Goal: Information Seeking & Learning: Learn about a topic

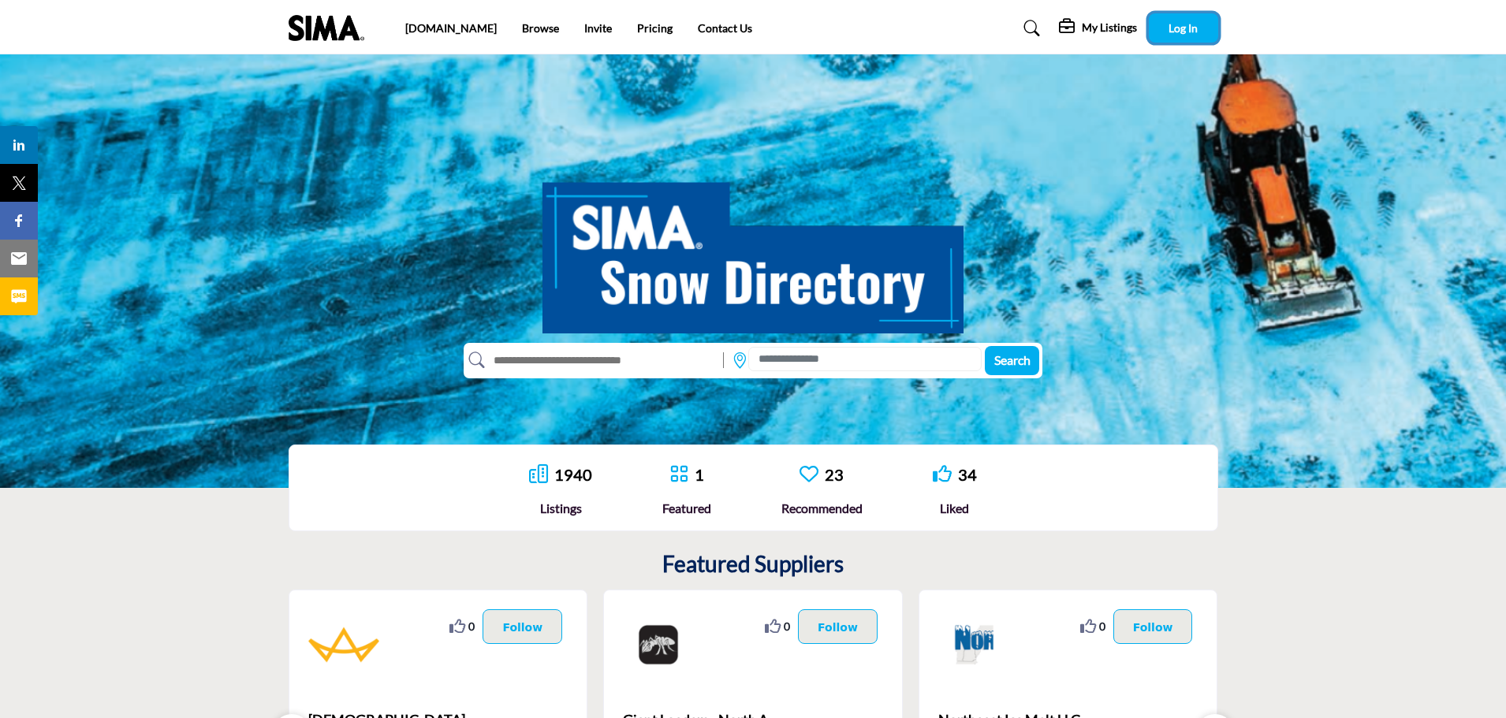
click at [1200, 29] on button "Log In" at bounding box center [1183, 27] width 69 height 29
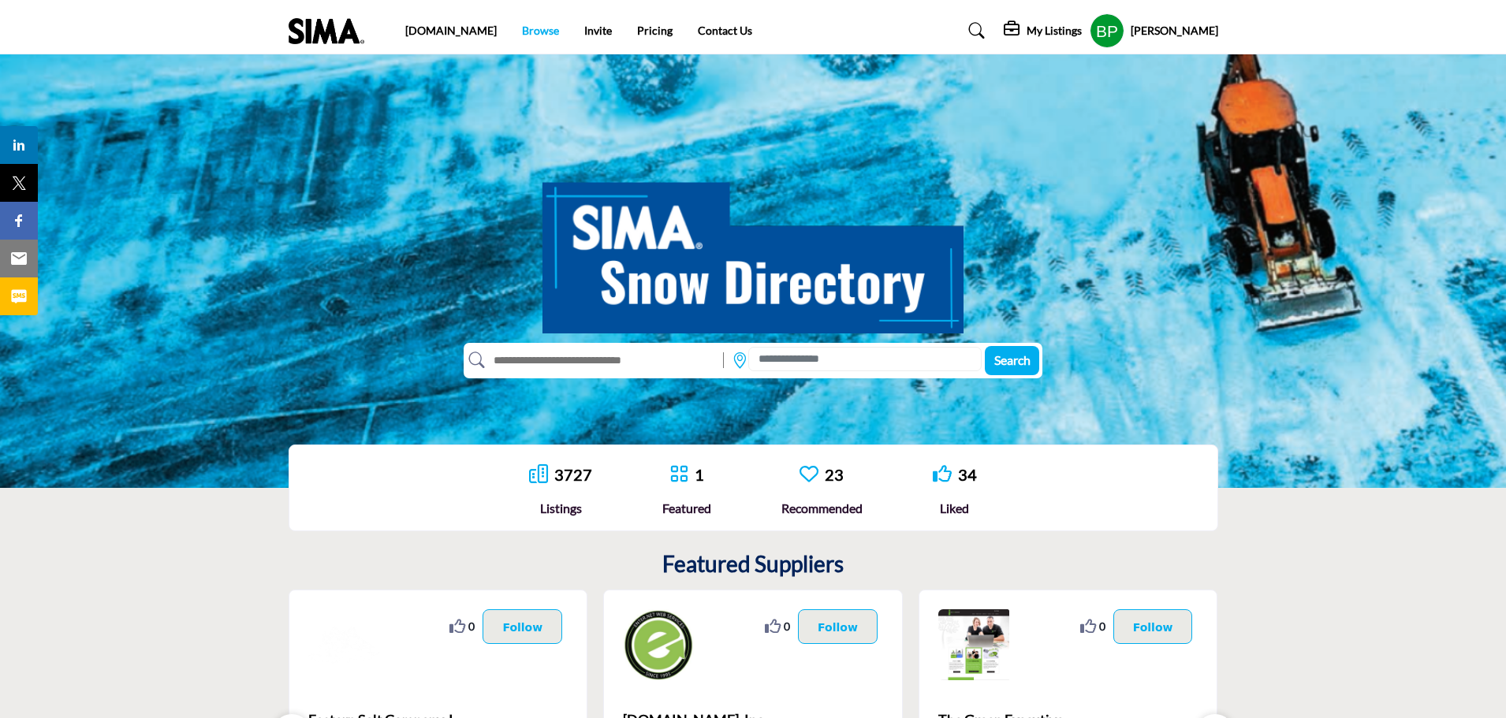
click at [522, 32] on link "Browse" at bounding box center [540, 30] width 37 height 13
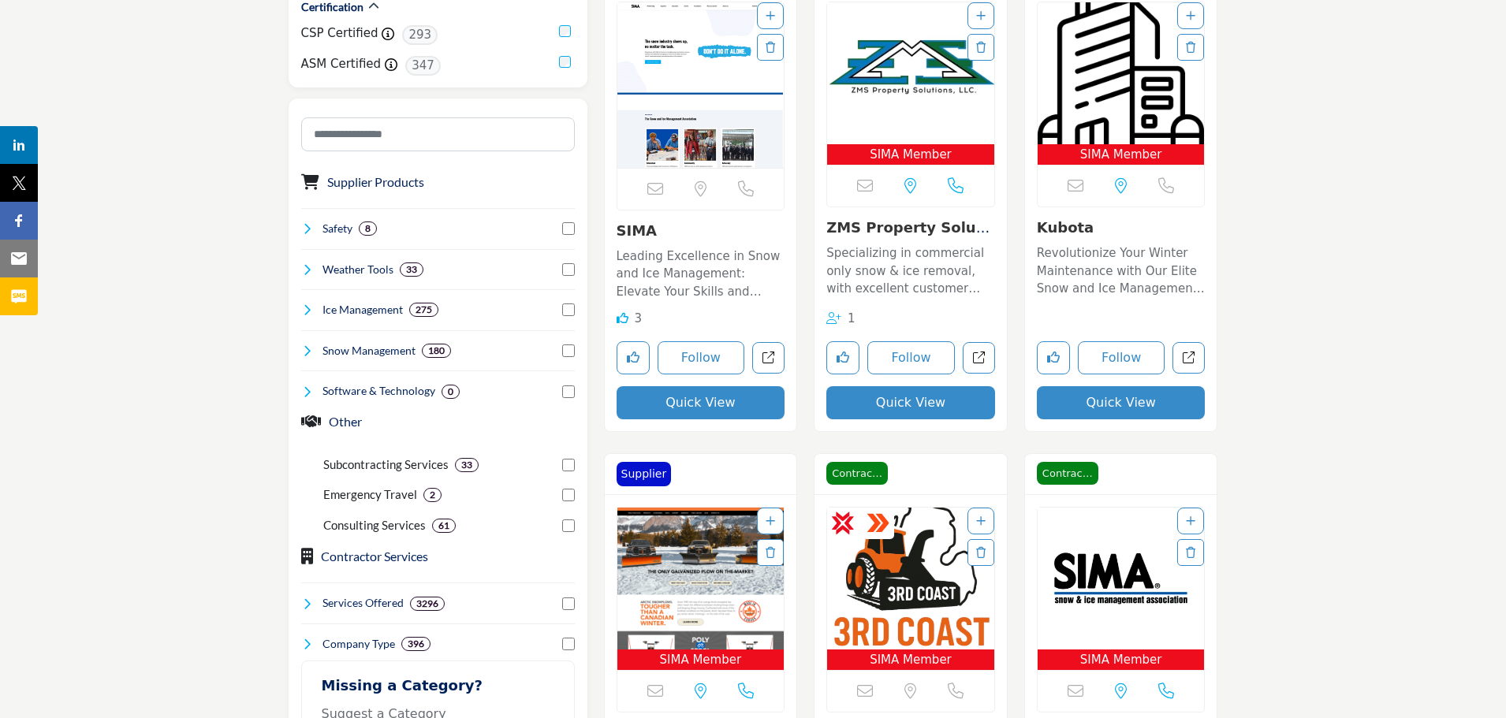
scroll to position [552, 0]
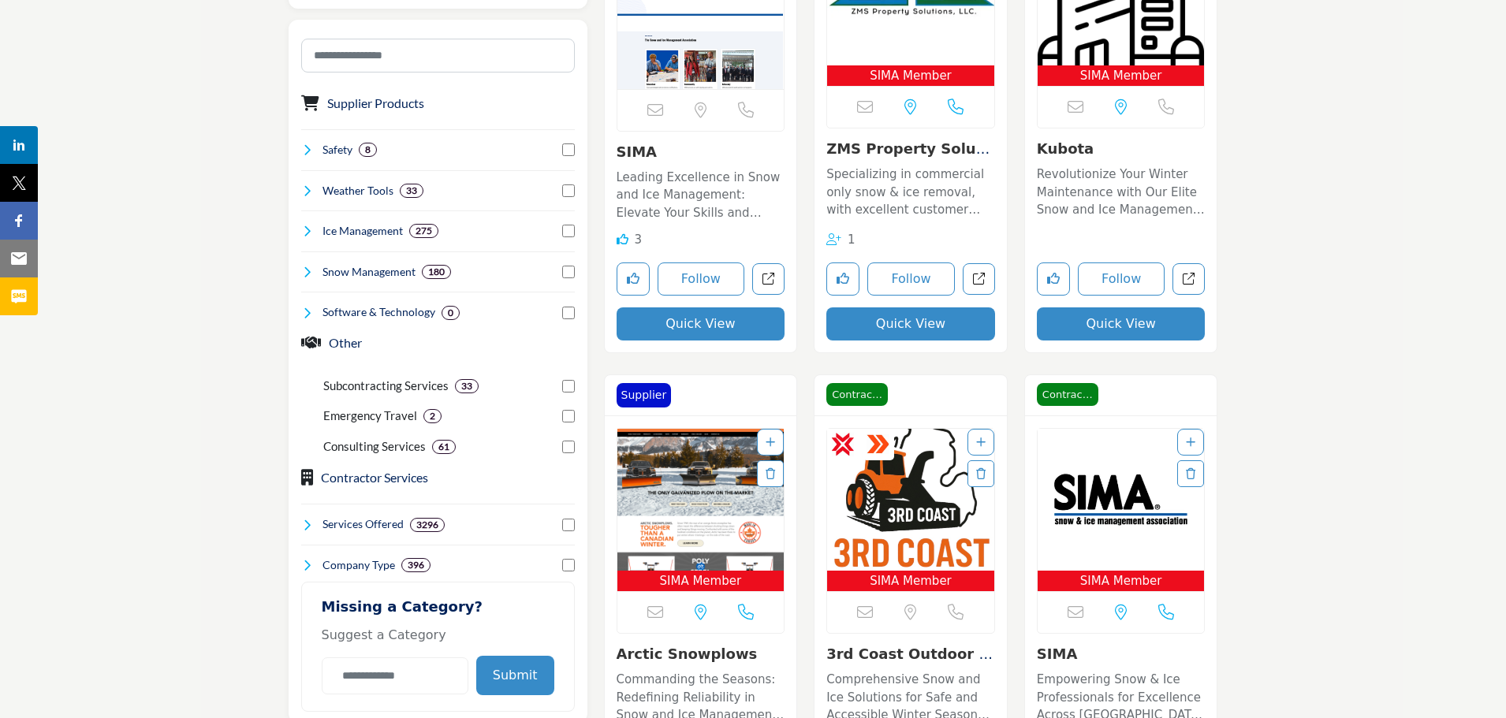
click at [874, 512] on img "Open Listing in new tab" at bounding box center [910, 500] width 167 height 142
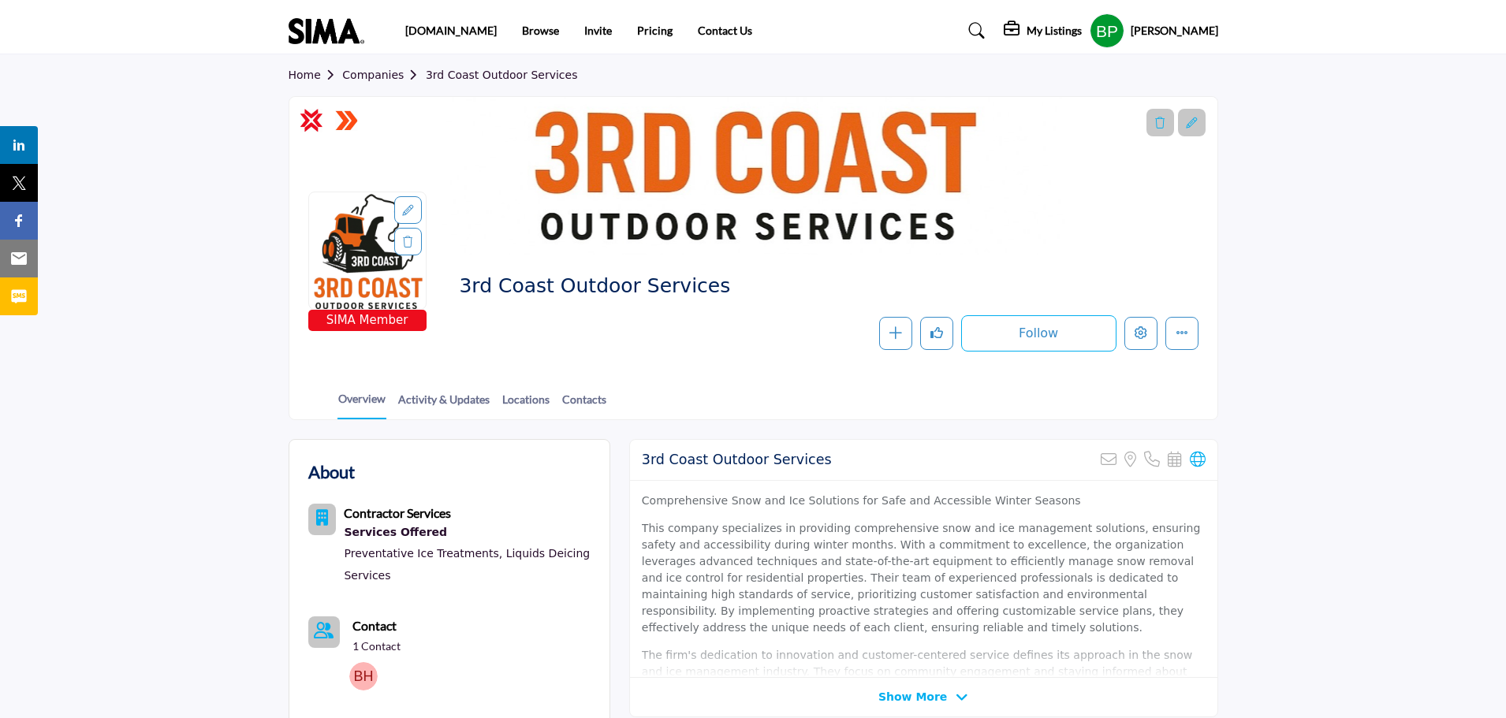
click at [368, 76] on link "Companies" at bounding box center [384, 75] width 84 height 13
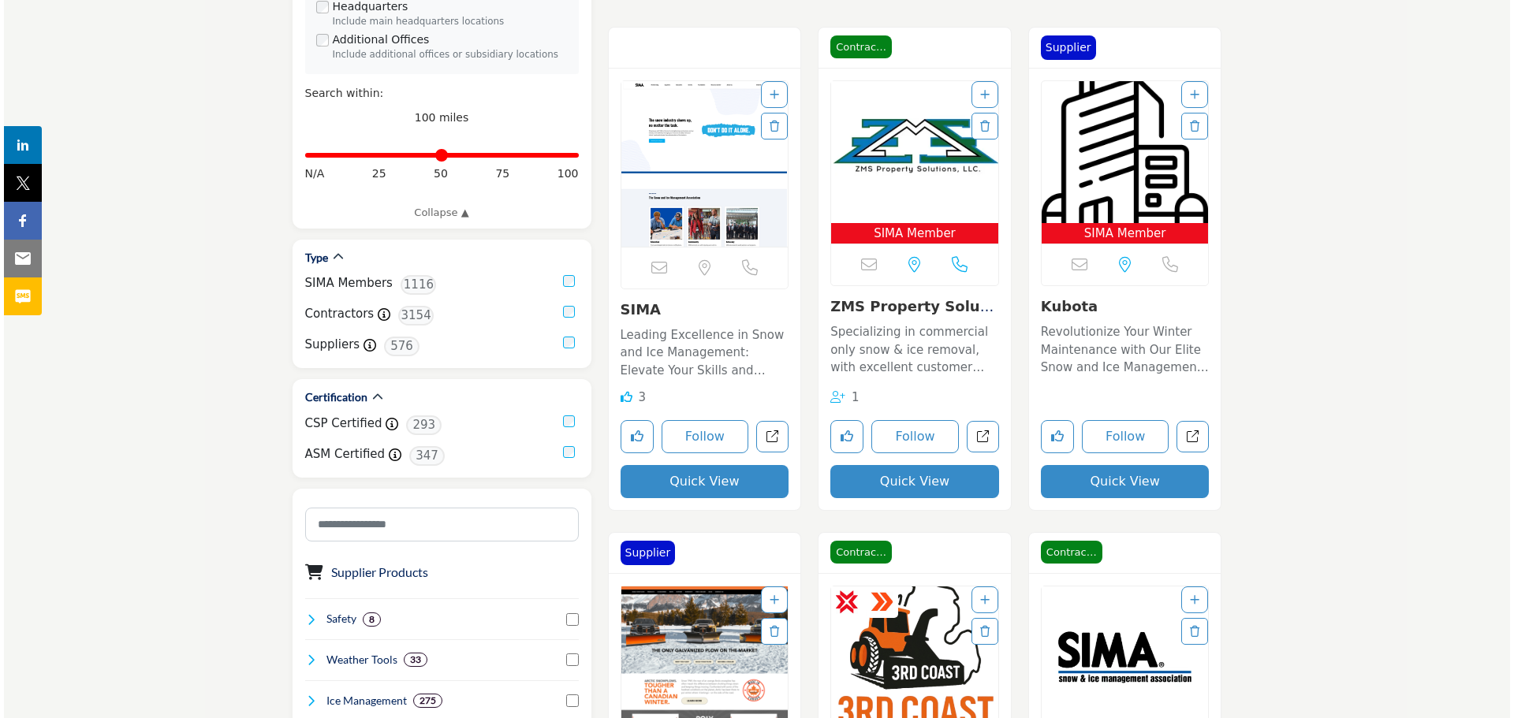
scroll to position [789, 0]
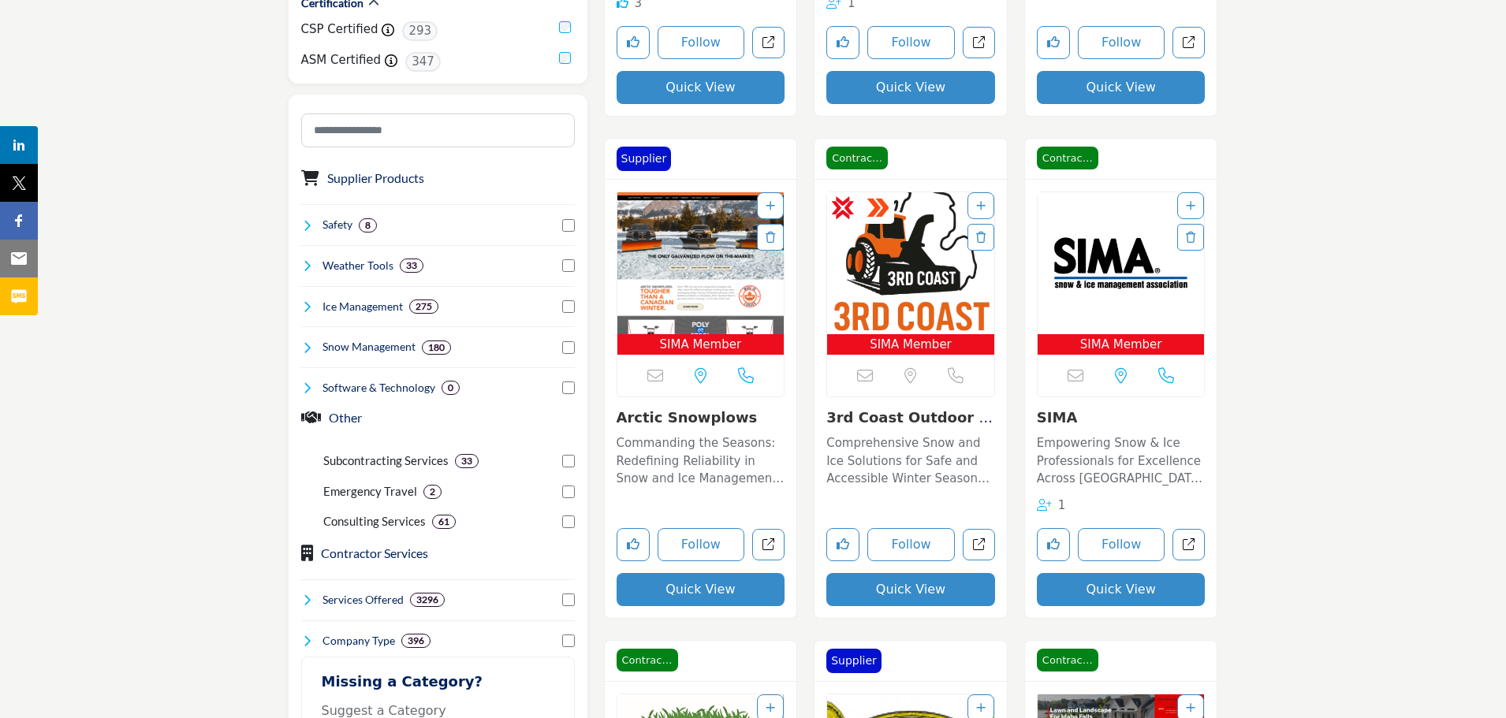
click at [888, 586] on button "Quick View" at bounding box center [910, 589] width 169 height 33
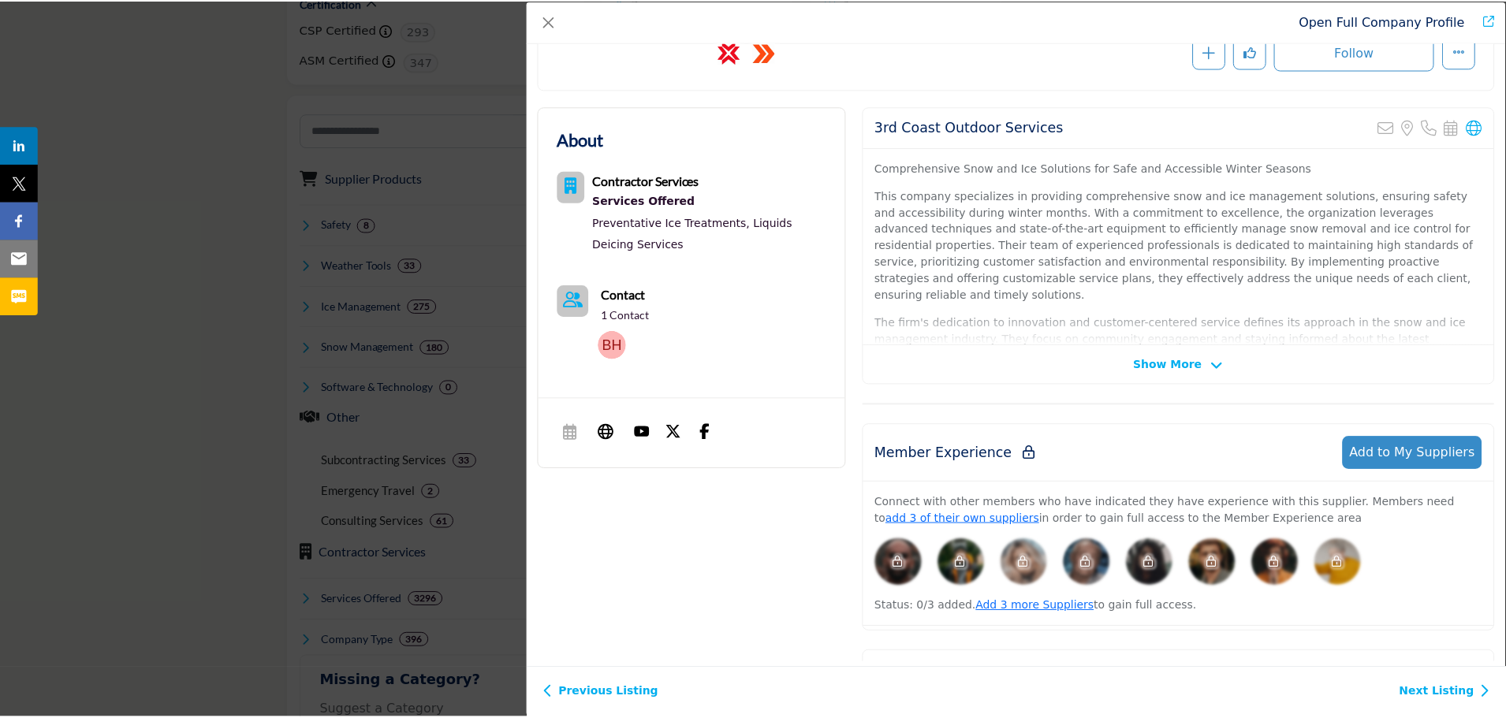
scroll to position [0, 0]
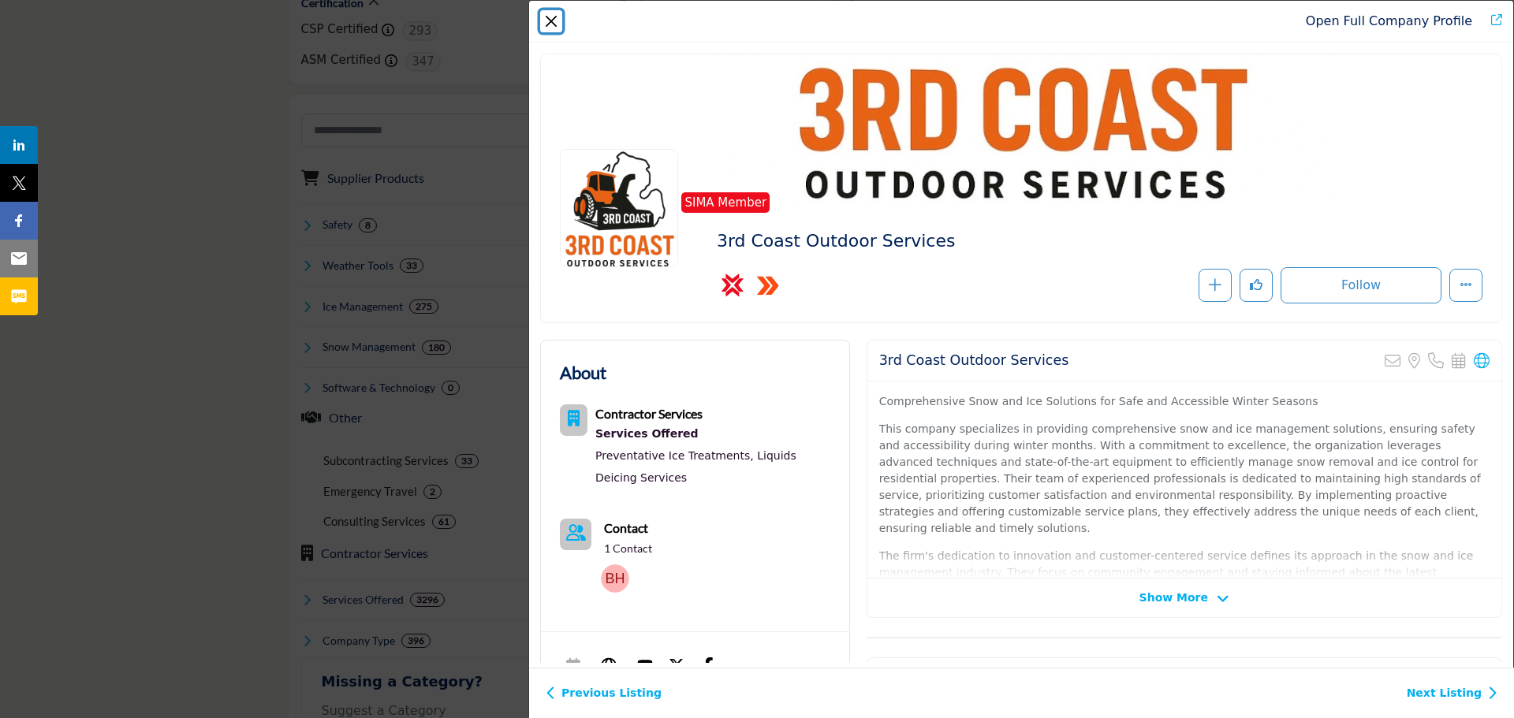
click at [542, 21] on button "Close" at bounding box center [551, 21] width 22 height 22
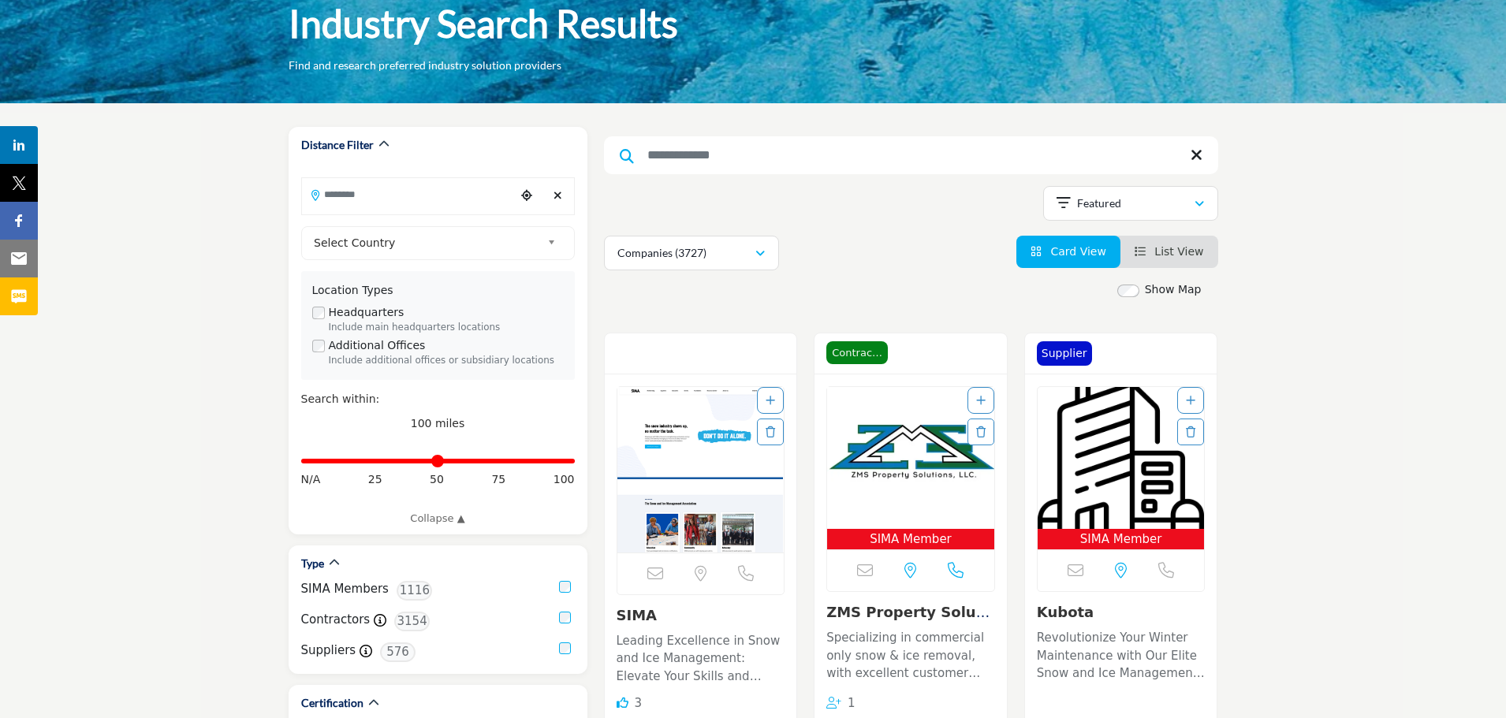
scroll to position [79, 0]
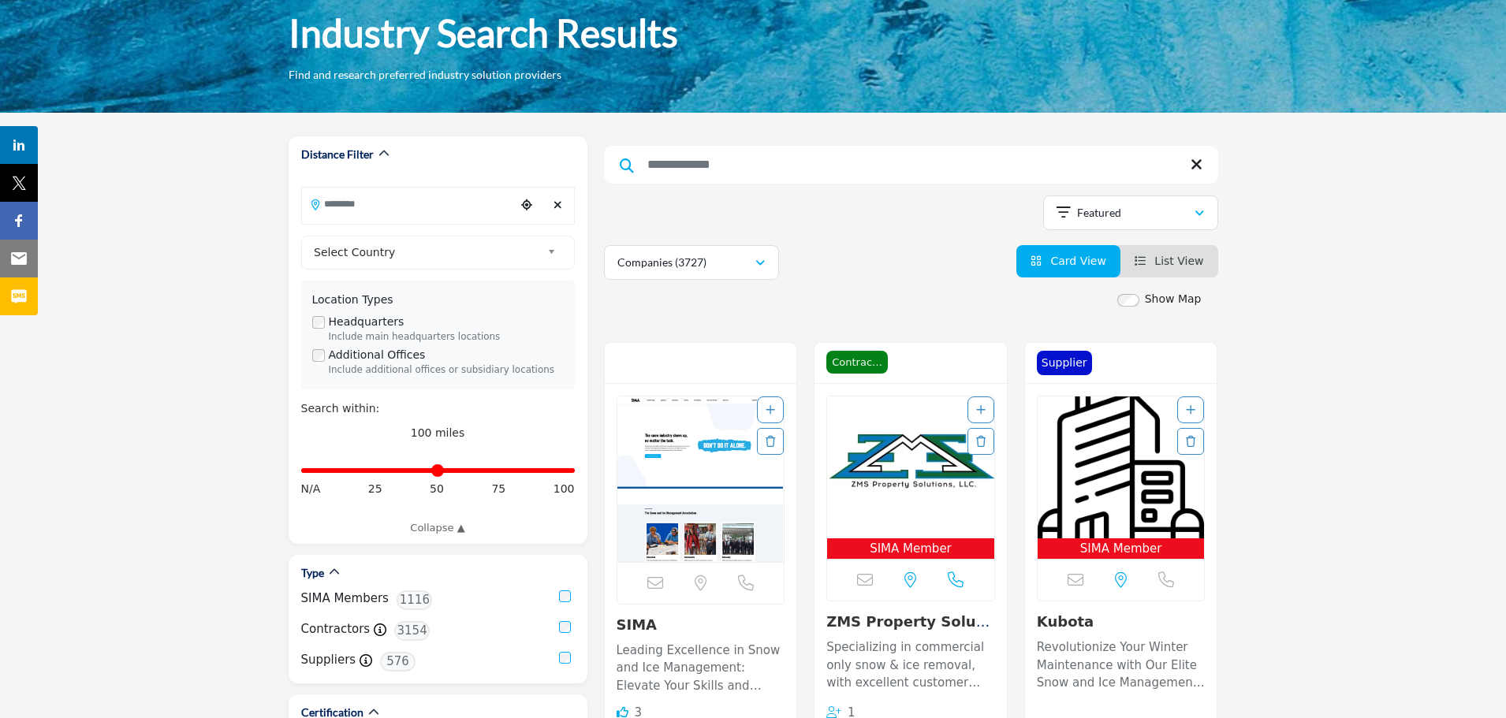
click at [1098, 448] on img "Open Listing in new tab" at bounding box center [1121, 468] width 167 height 142
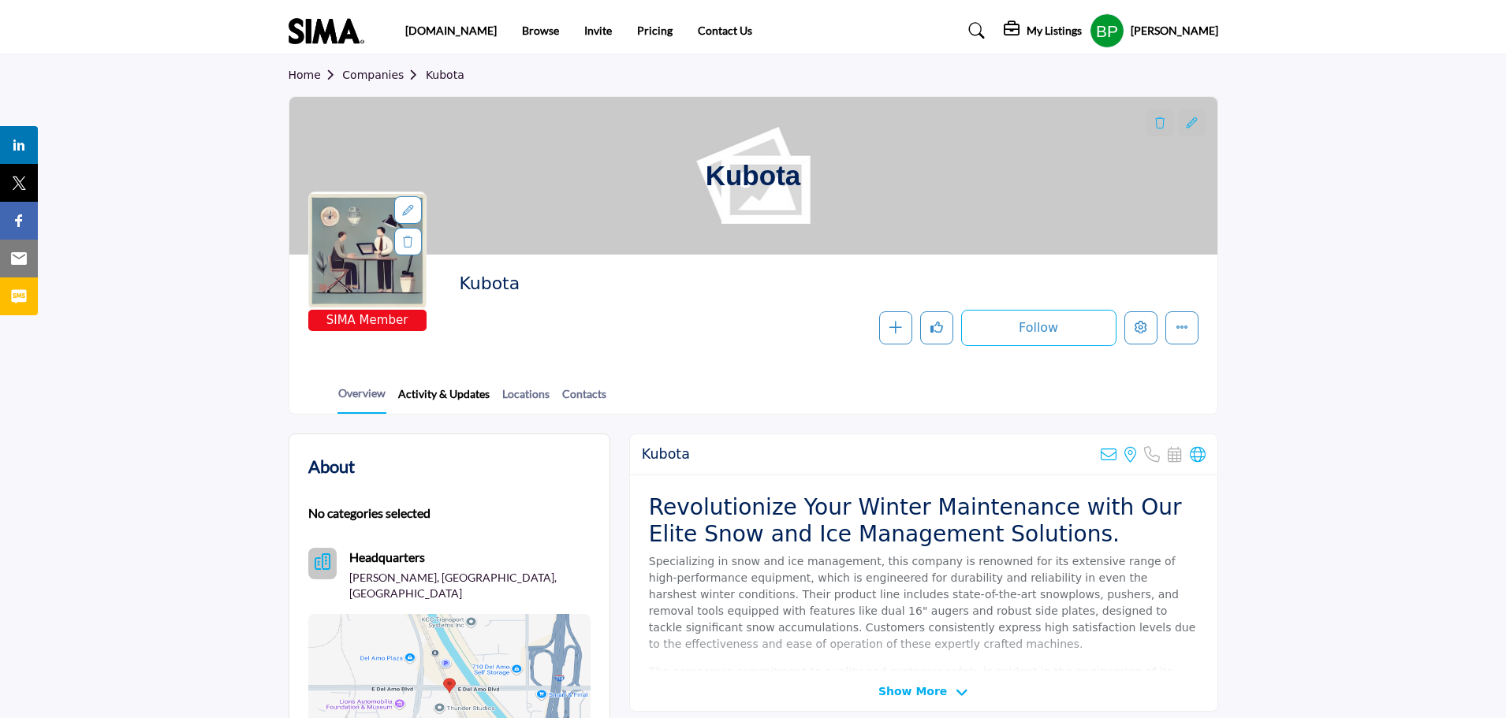
click at [431, 390] on link "Activity & Updates" at bounding box center [443, 400] width 93 height 28
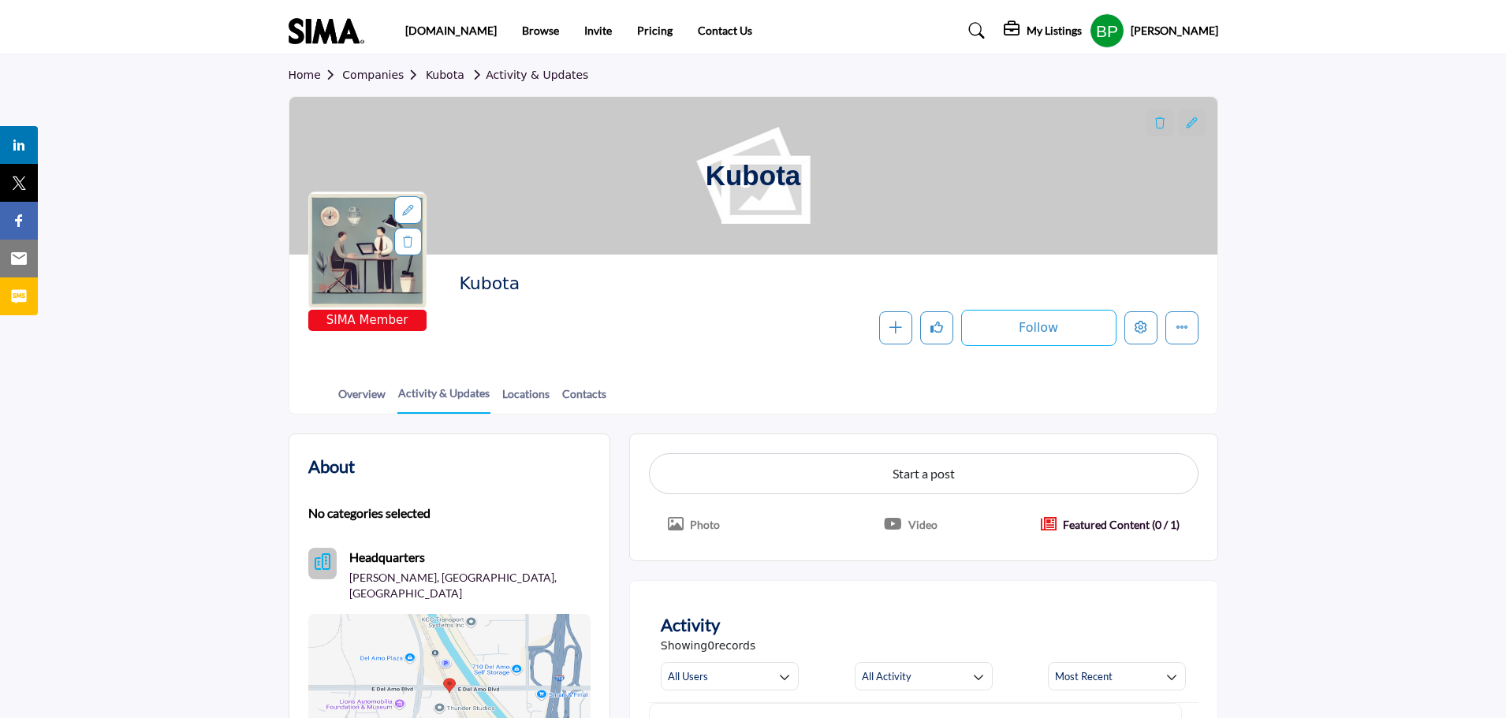
click at [356, 74] on link "Companies" at bounding box center [384, 75] width 84 height 13
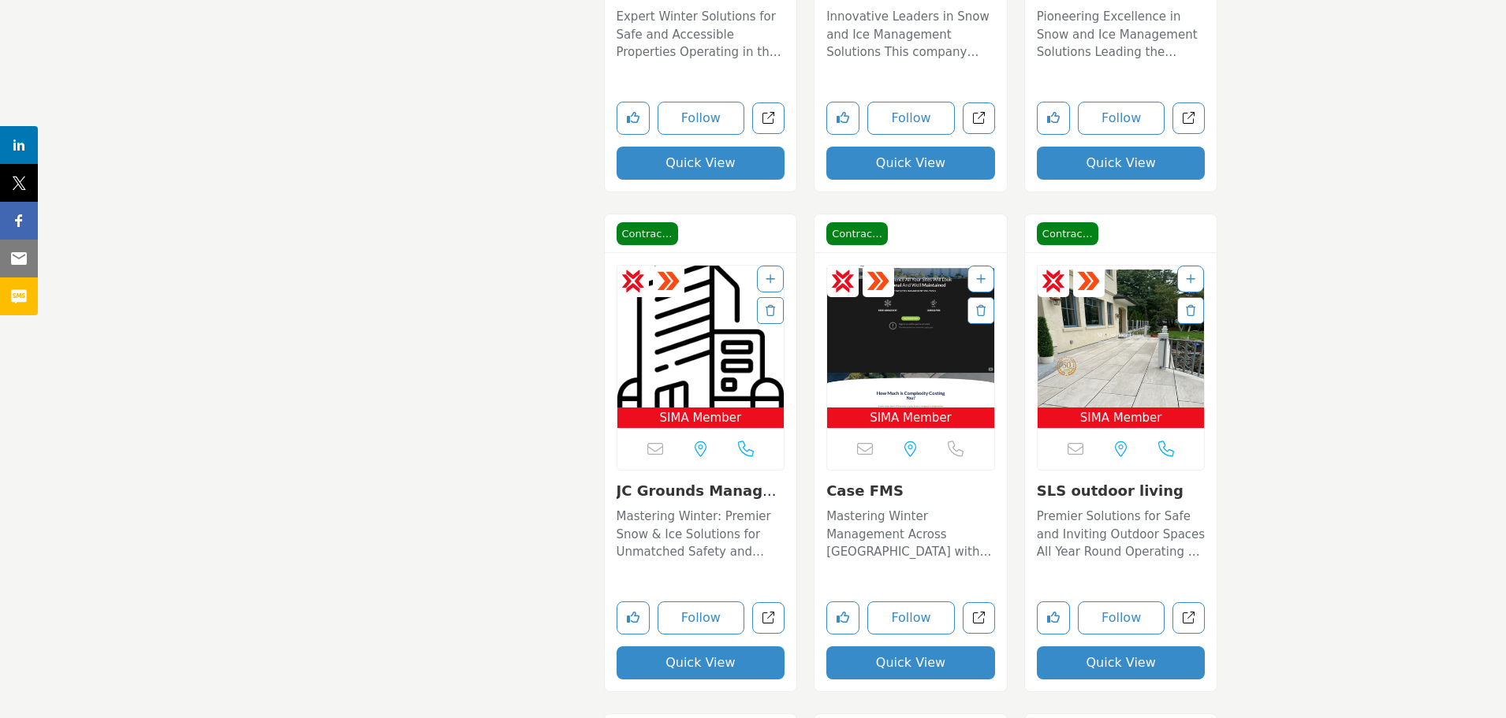
scroll to position [4732, 0]
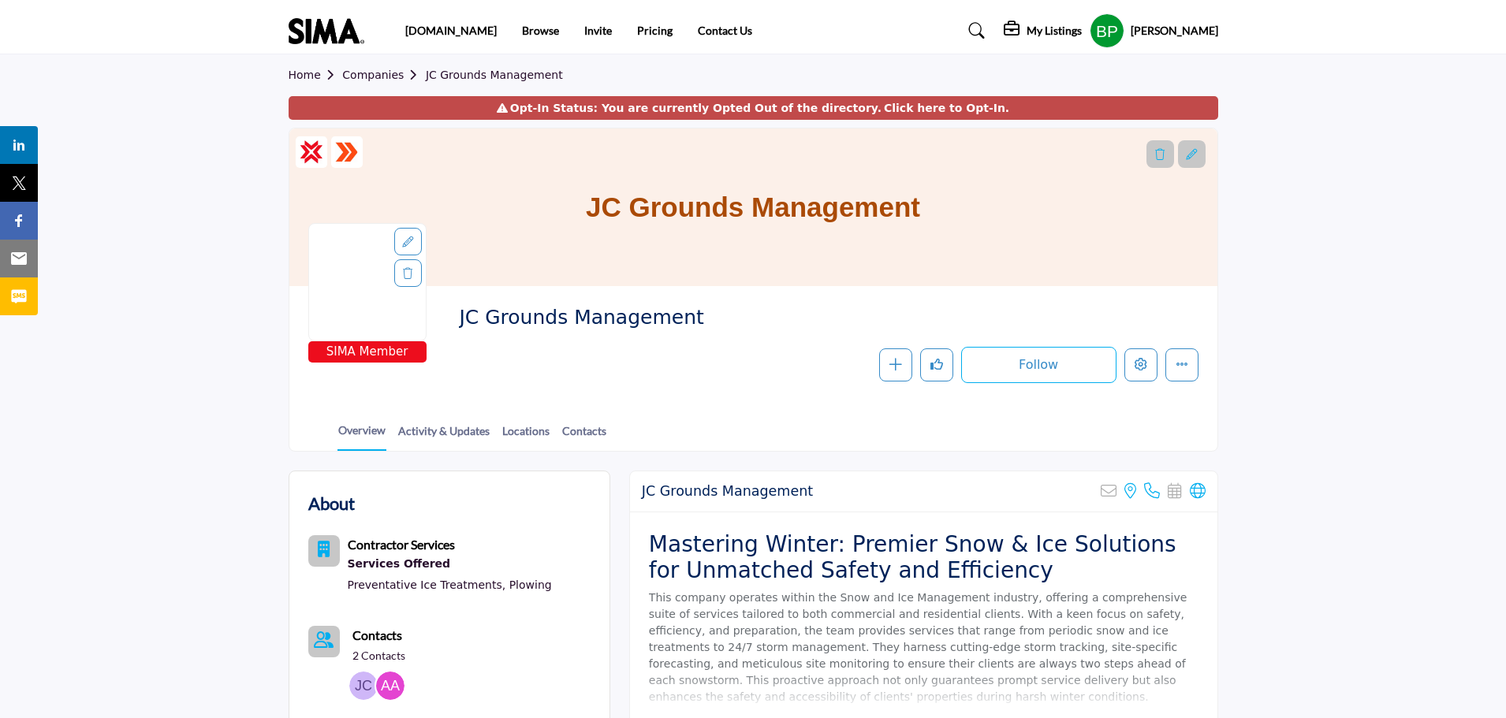
click at [368, 75] on link "Companies" at bounding box center [384, 75] width 84 height 13
